Goal: Find specific page/section: Find specific page/section

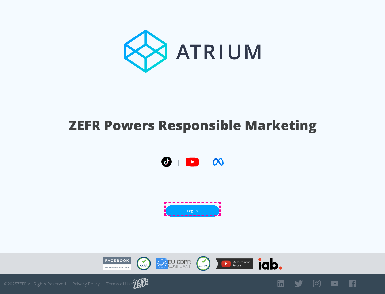
click at [193, 209] on link "Log In" at bounding box center [192, 211] width 53 height 12
